Goal: Task Accomplishment & Management: Manage account settings

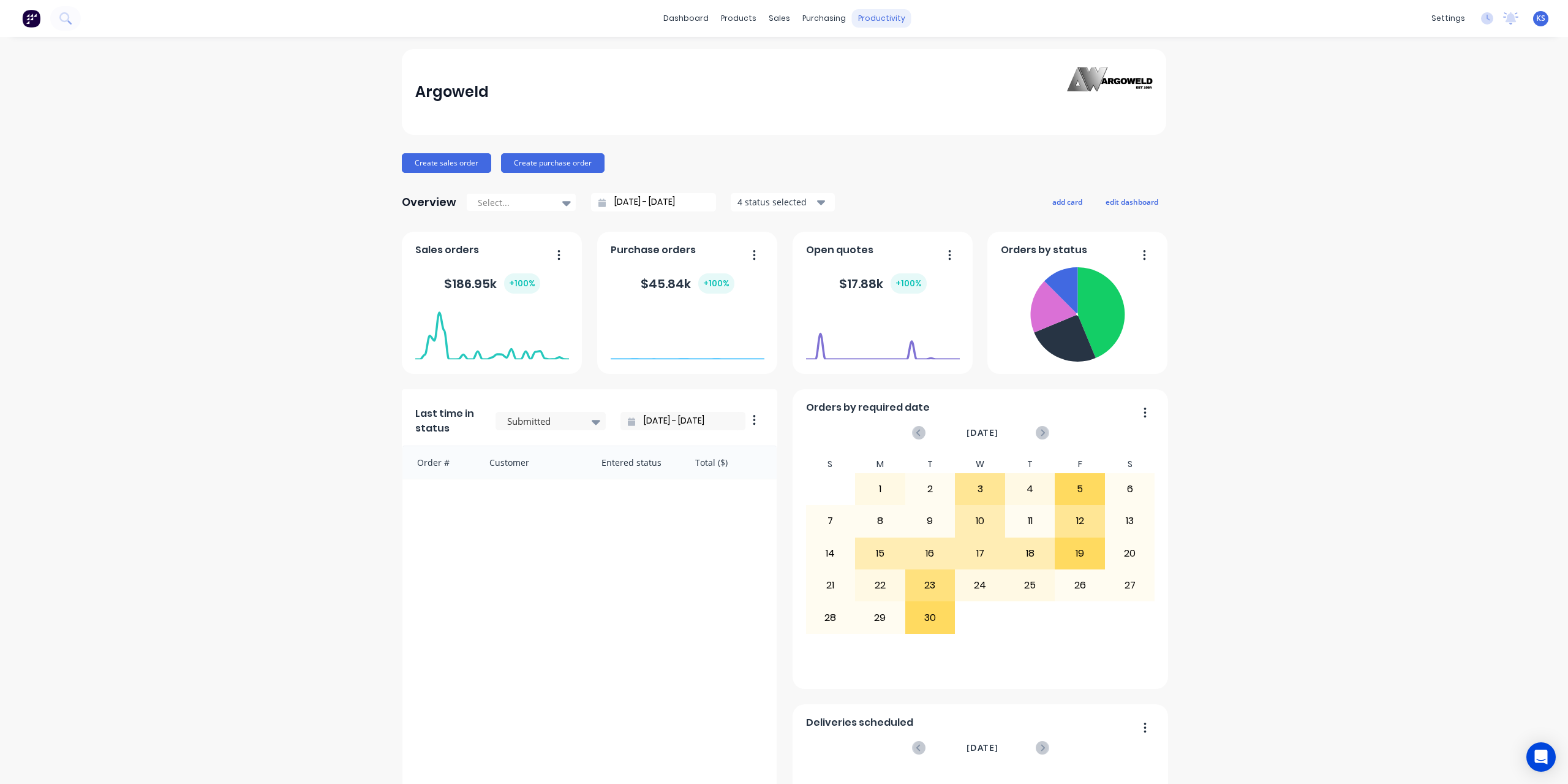
click at [872, 26] on div "productivity" at bounding box center [881, 18] width 59 height 19
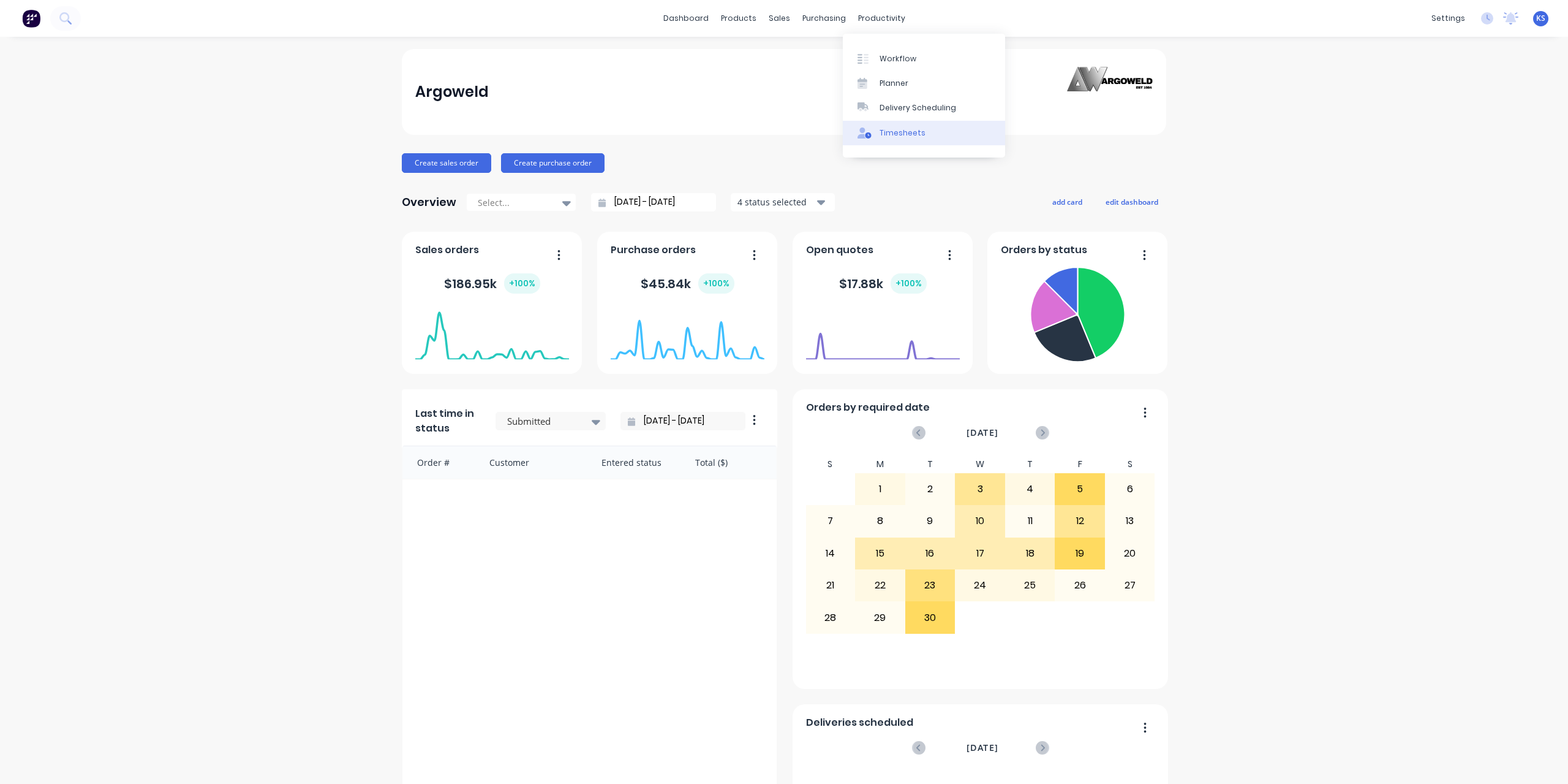
click at [893, 129] on div "Timesheets" at bounding box center [902, 133] width 46 height 11
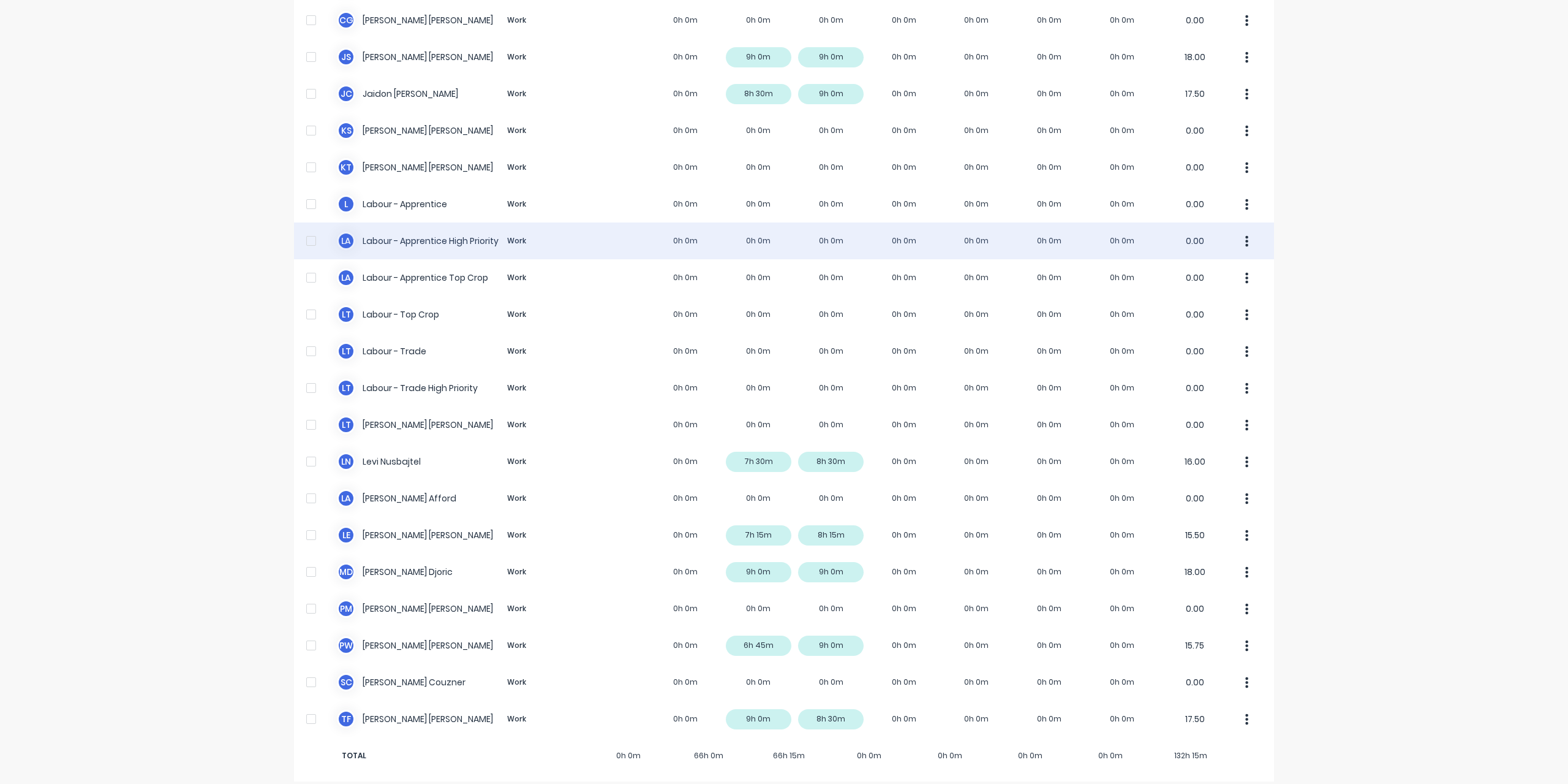
scroll to position [172, 0]
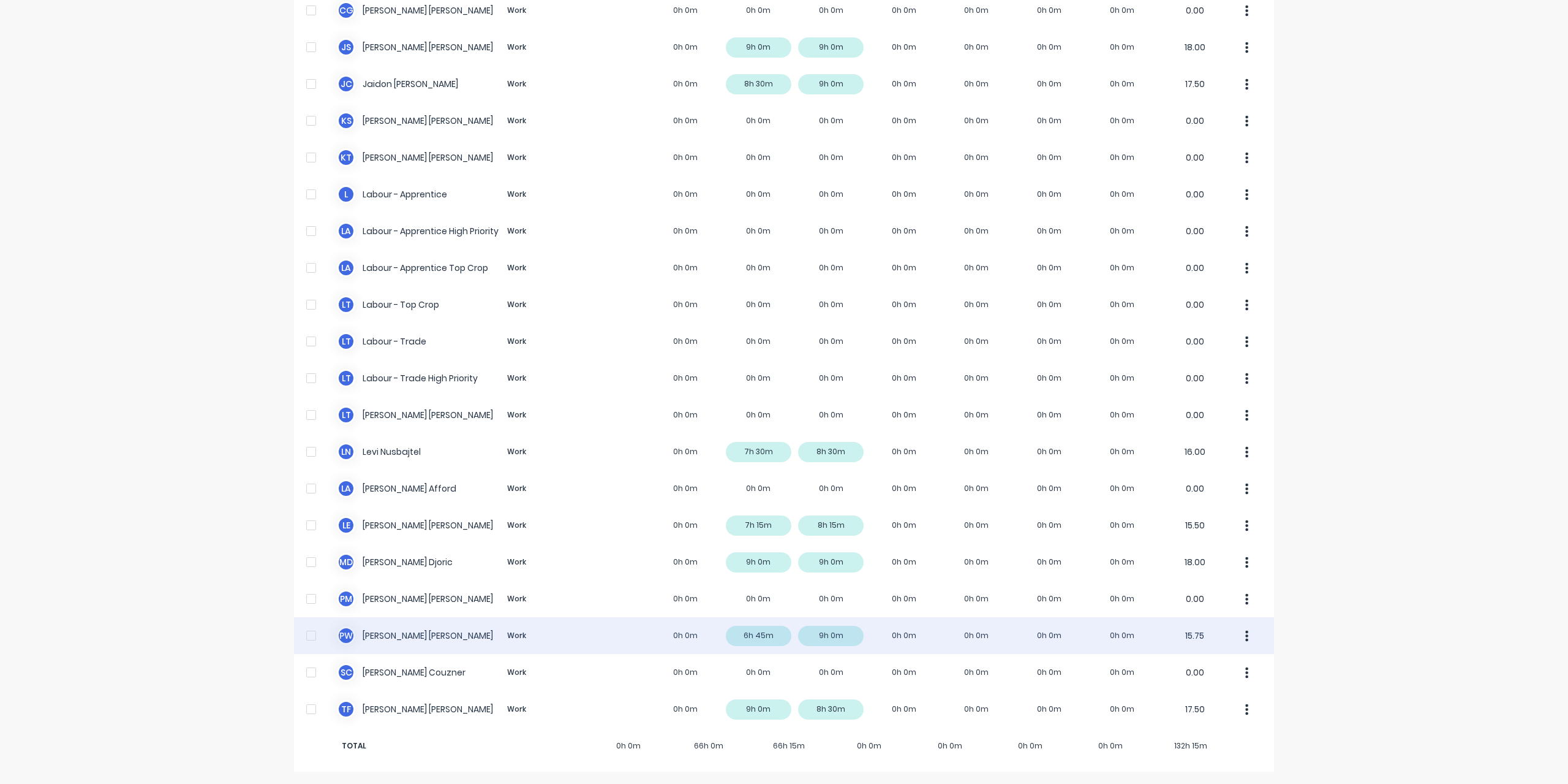
click at [404, 635] on div "P W [PERSON_NAME] Work 0h 0m 6h 45m 9h 0m 0h 0m 0h 0m 0h 0m 0h 0m 15.75" at bounding box center [784, 635] width 980 height 36
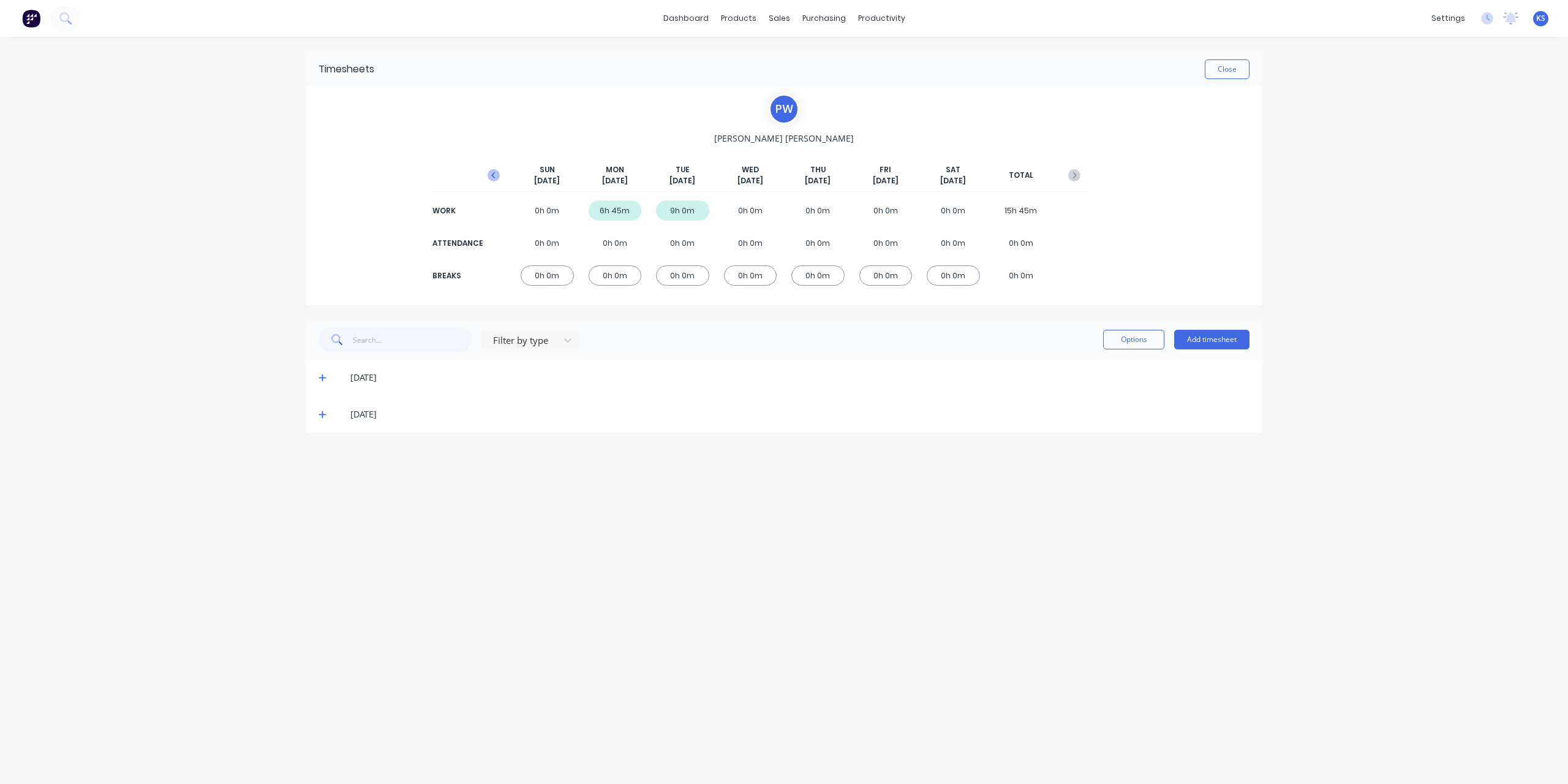
click at [497, 176] on icon "button" at bounding box center [493, 175] width 12 height 12
click at [323, 485] on icon at bounding box center [323, 488] width 8 height 9
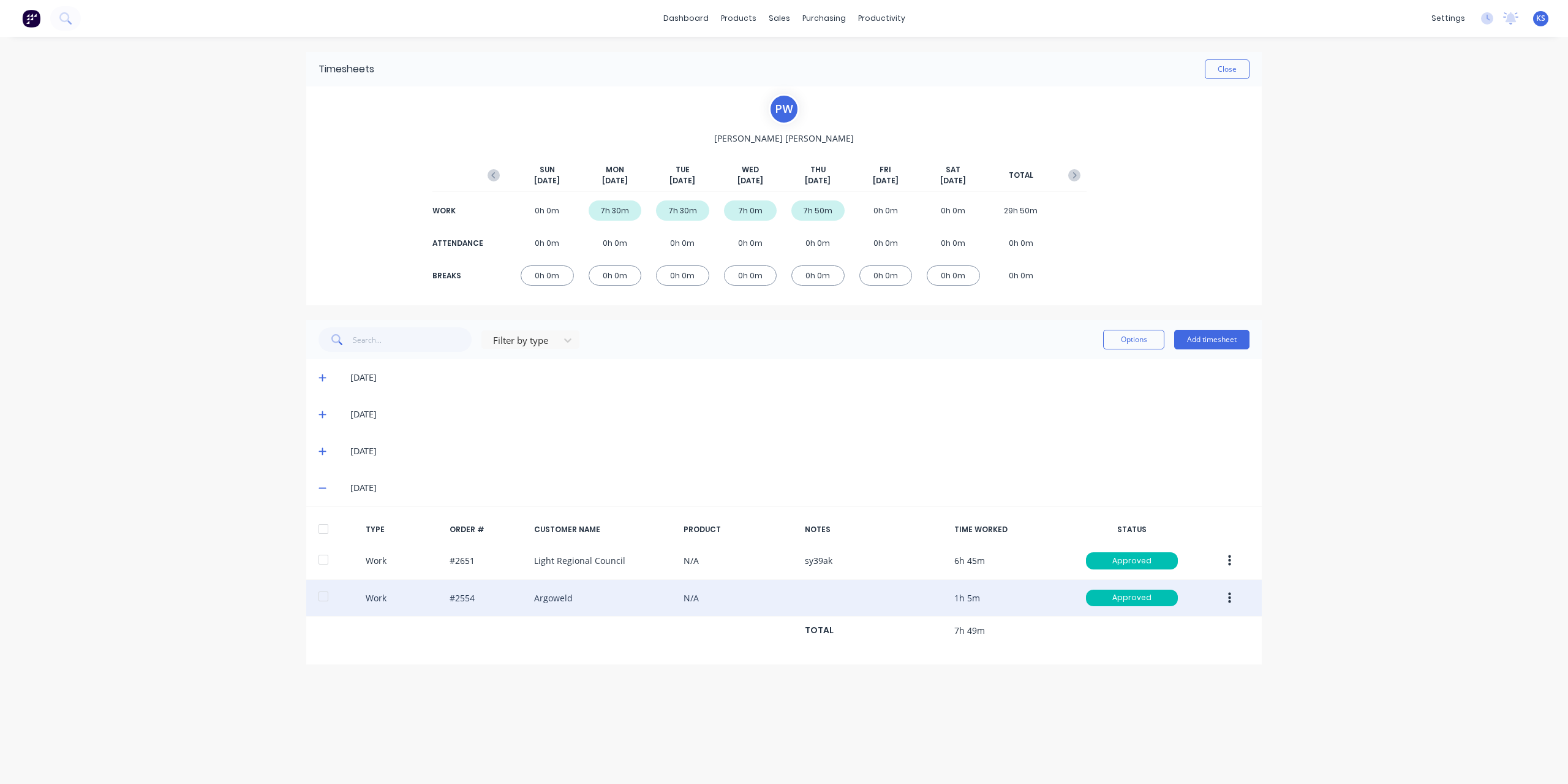
click at [1223, 594] on button "button" at bounding box center [1230, 598] width 29 height 22
click at [1168, 550] on div "Edit" at bounding box center [1186, 552] width 95 height 18
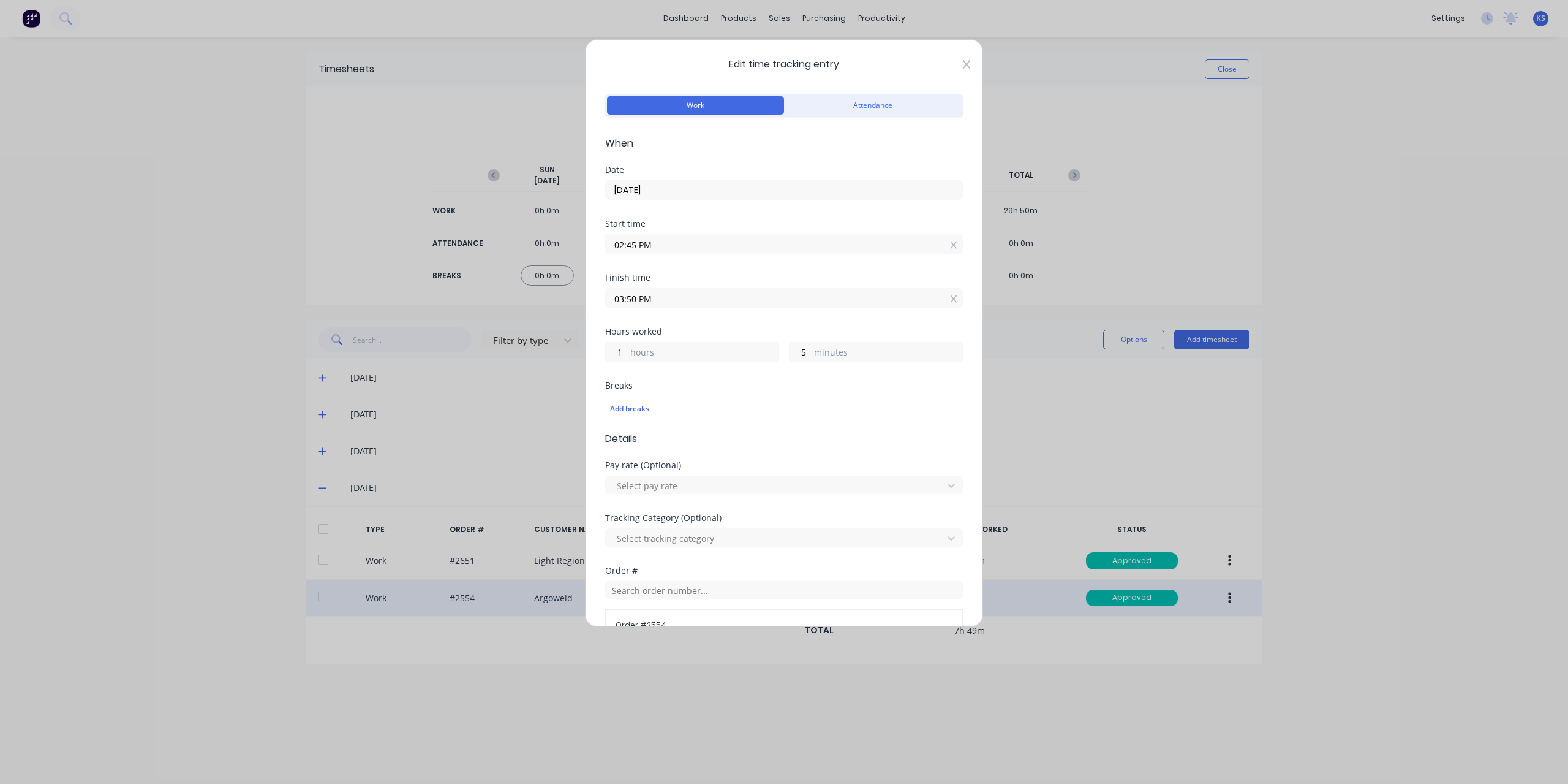
click at [963, 61] on icon at bounding box center [966, 64] width 7 height 10
